Goal: Task Accomplishment & Management: Complete application form

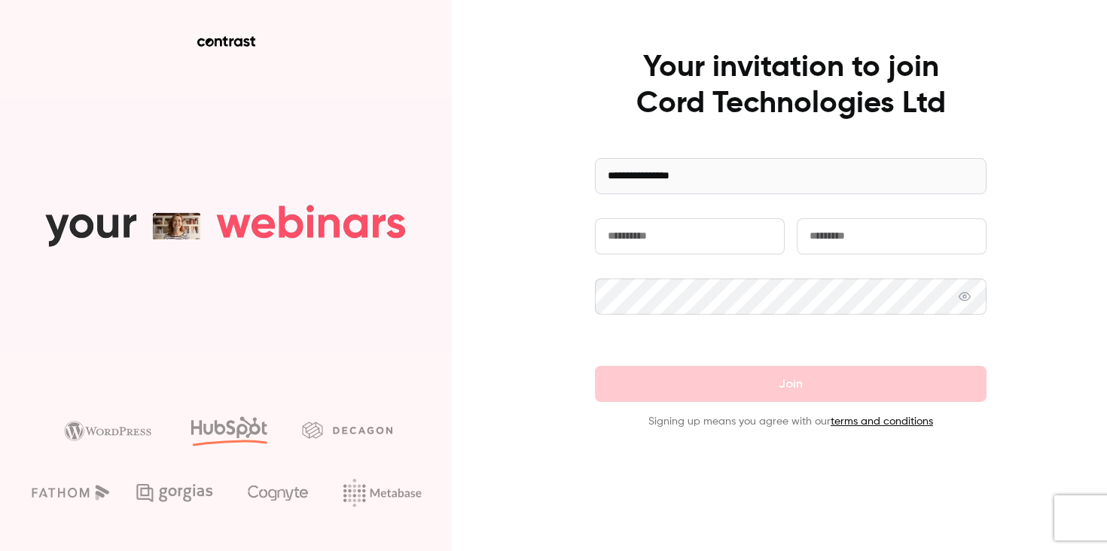
click at [701, 237] on input "text" at bounding box center [690, 236] width 190 height 36
type input "*****"
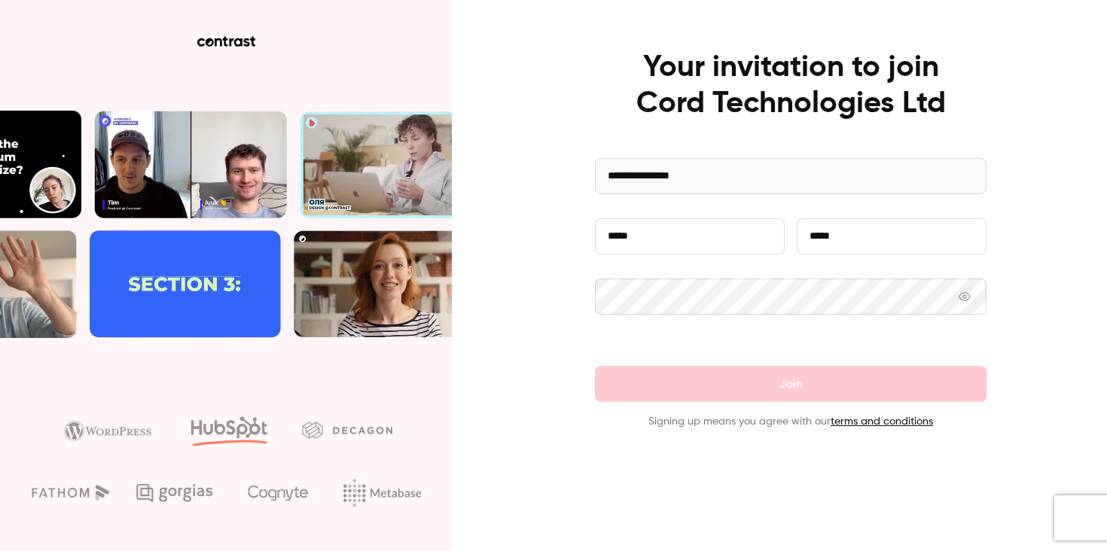
type input "*****"
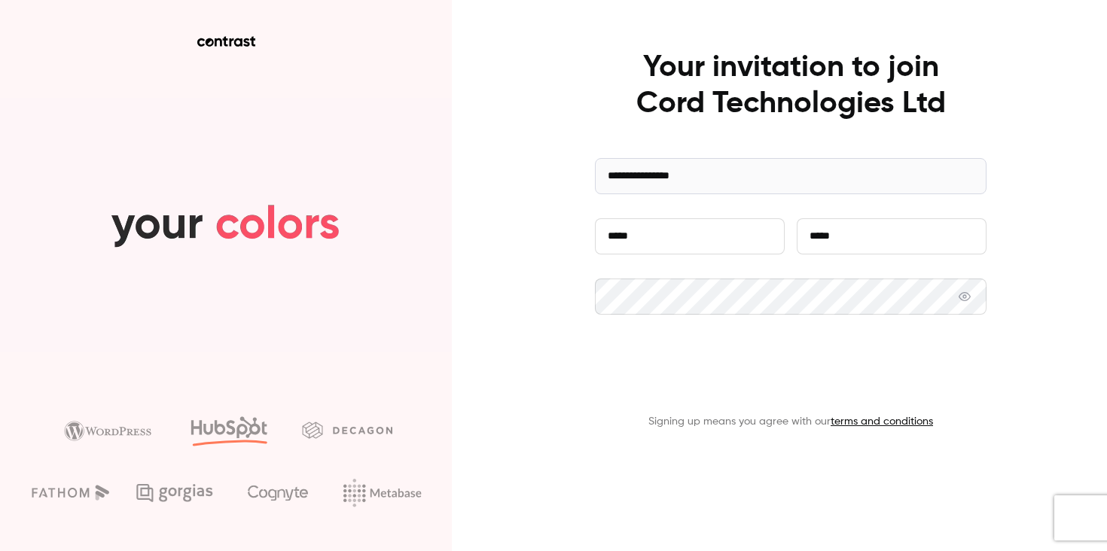
click at [874, 386] on button "Join" at bounding box center [790, 384] width 391 height 36
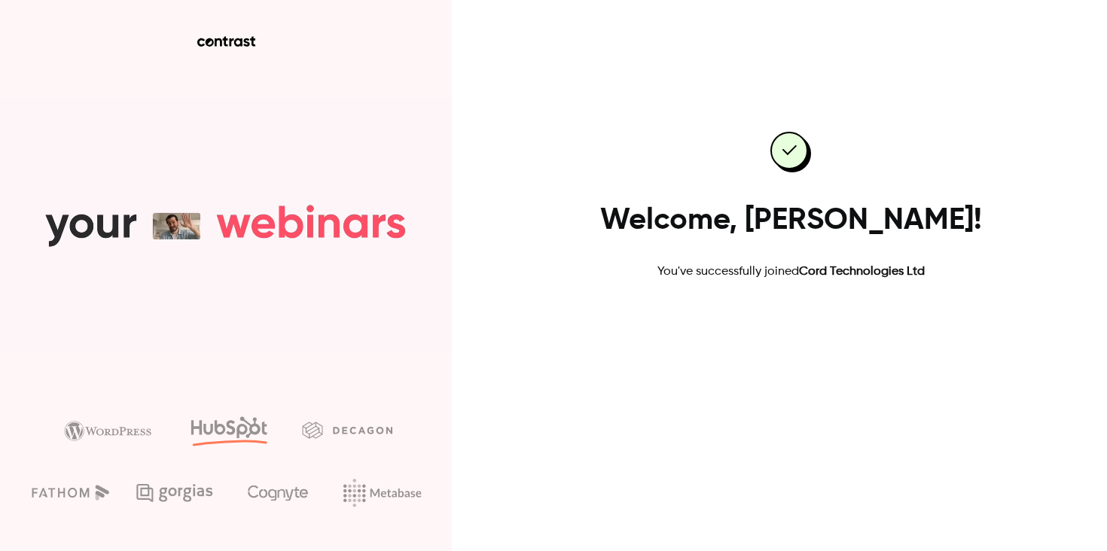
click at [770, 311] on link "Go to dashboard" at bounding box center [790, 329] width 128 height 36
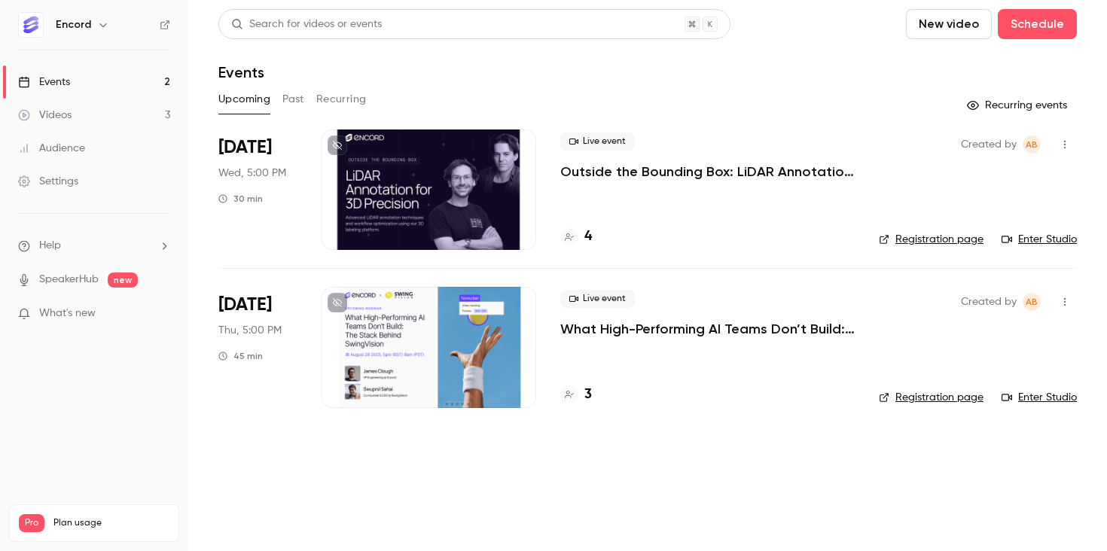
click at [673, 97] on div "Upcoming Past Recurring" at bounding box center [647, 99] width 858 height 24
click at [452, 157] on div at bounding box center [428, 189] width 215 height 120
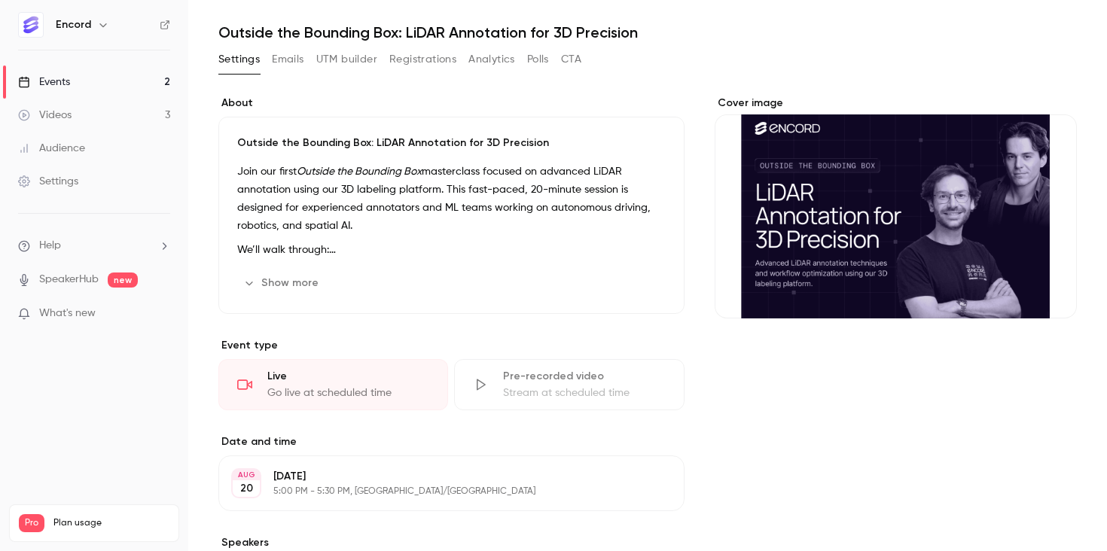
scroll to position [41, 0]
click at [310, 286] on button "Show more" at bounding box center [282, 282] width 90 height 24
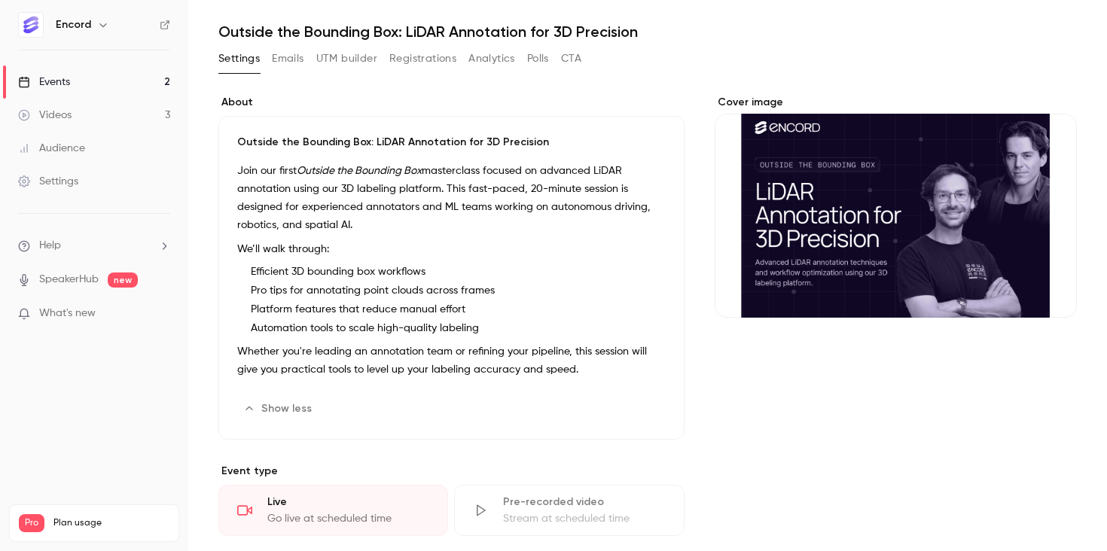
scroll to position [42, 0]
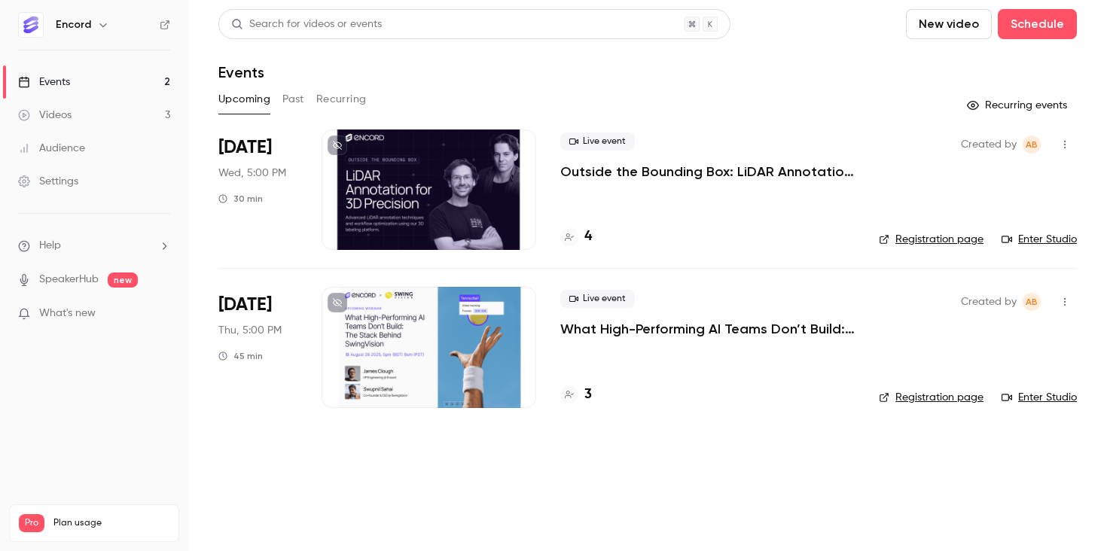
click at [453, 203] on div at bounding box center [428, 189] width 215 height 120
